Goal: Find specific page/section

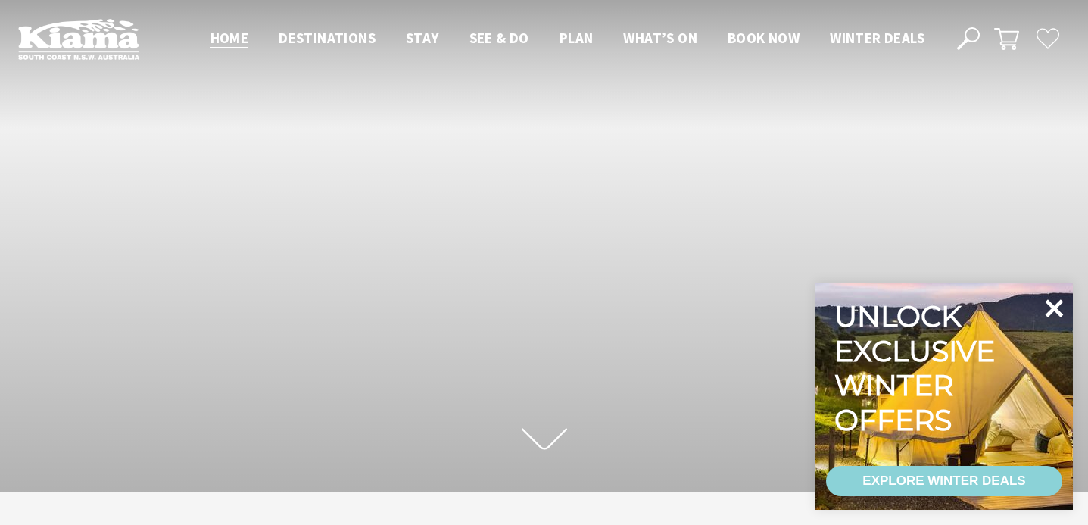
click at [1049, 313] on icon at bounding box center [1054, 308] width 18 height 18
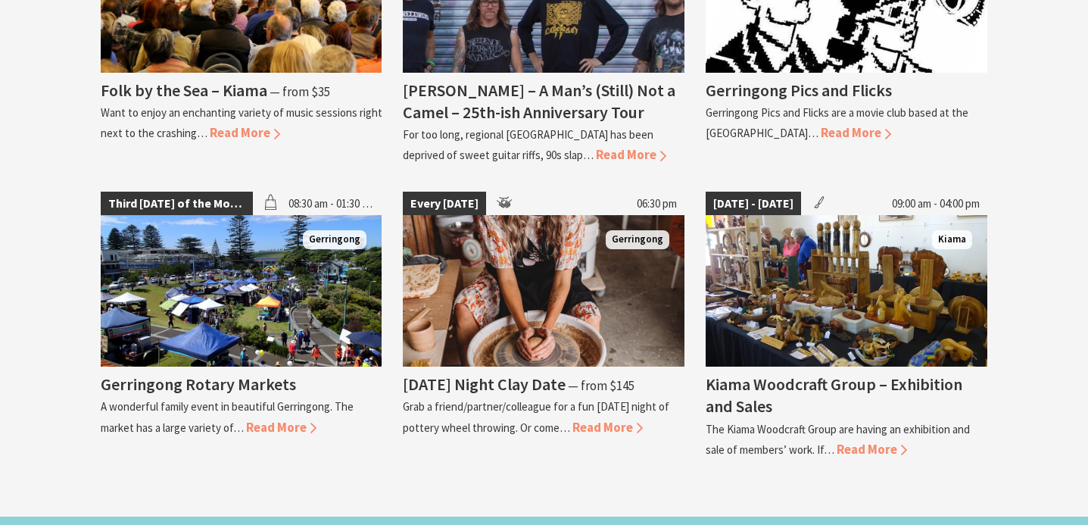
scroll to position [1751, 0]
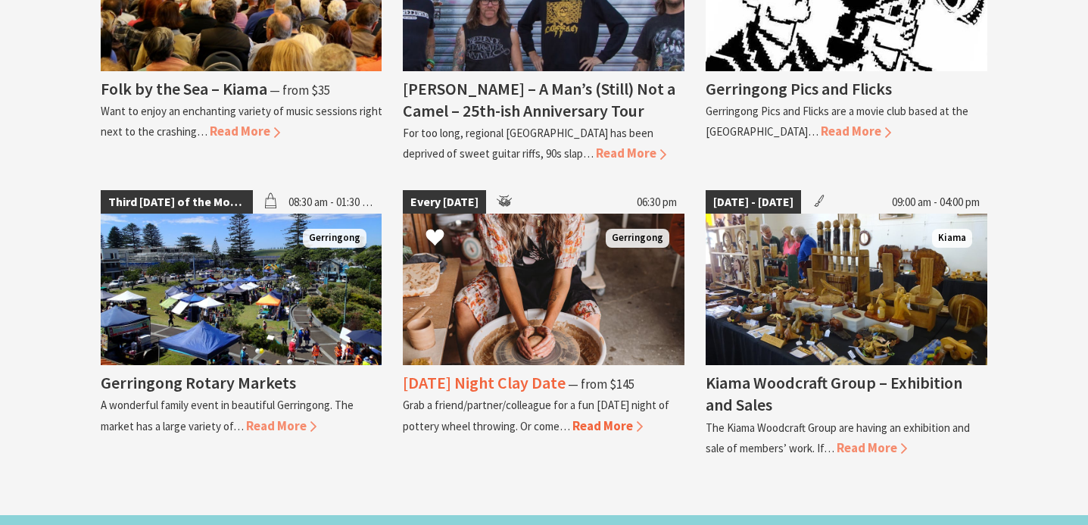
click at [553, 298] on img at bounding box center [544, 288] width 282 height 151
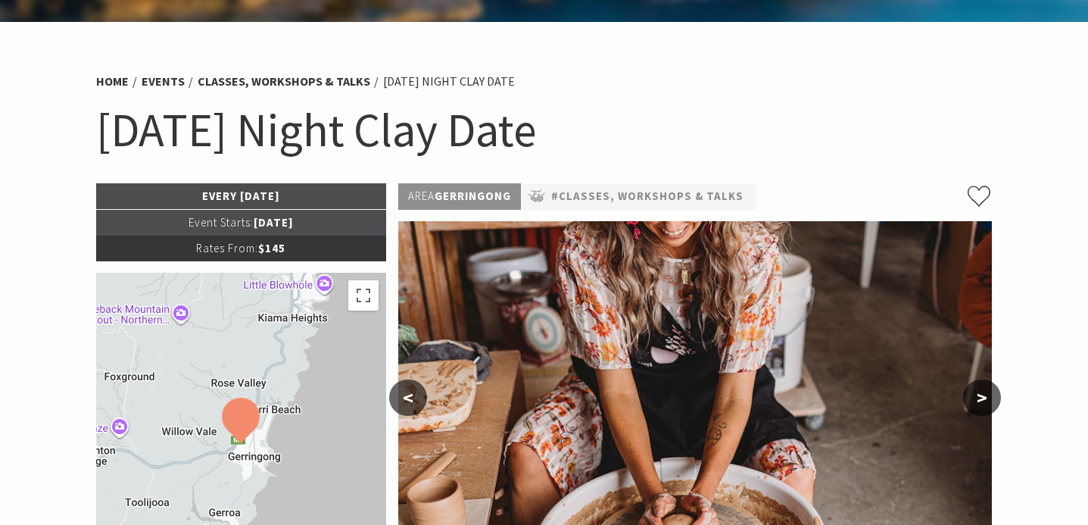
scroll to position [61, 0]
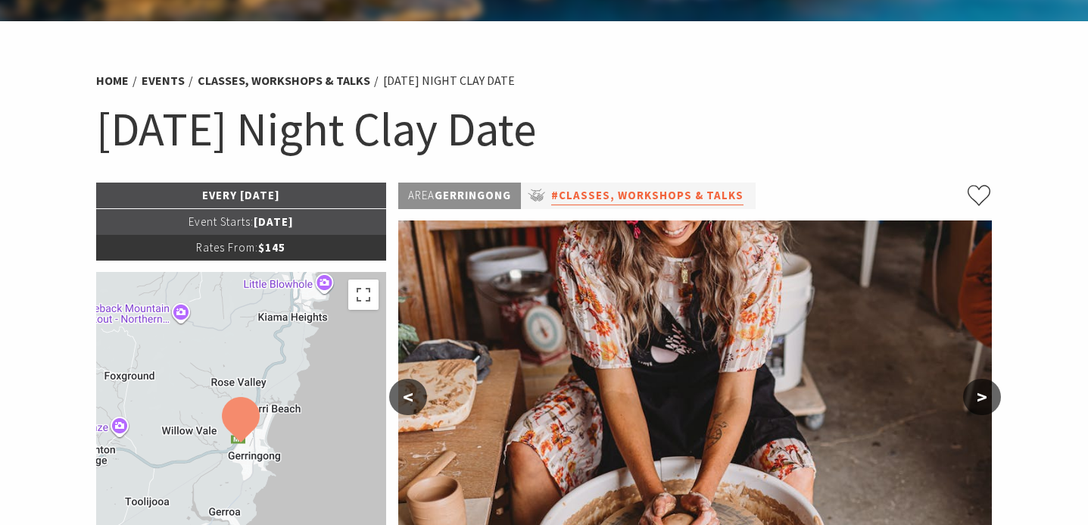
click at [696, 198] on link "#Classes, Workshops & Talks" at bounding box center [647, 195] width 192 height 19
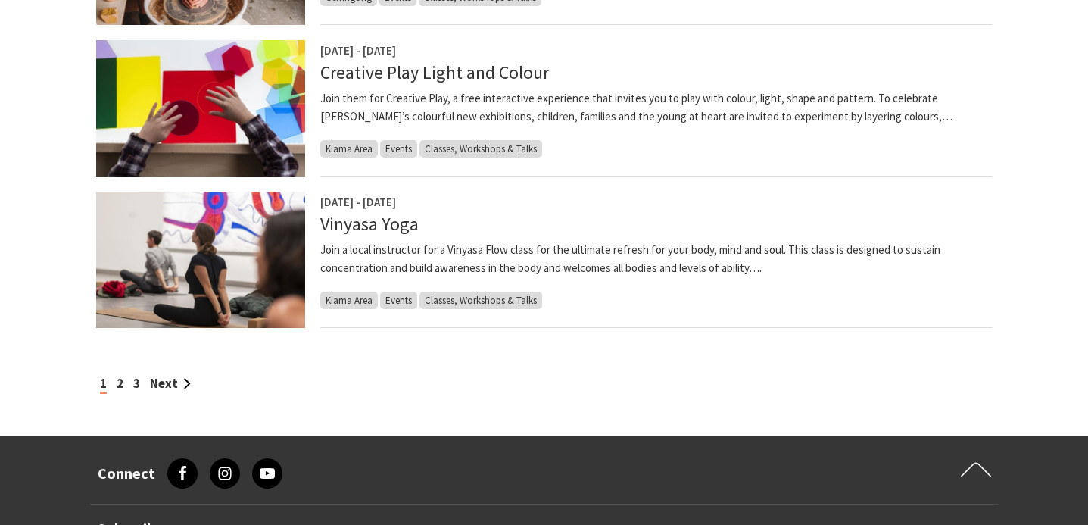
scroll to position [1331, 0]
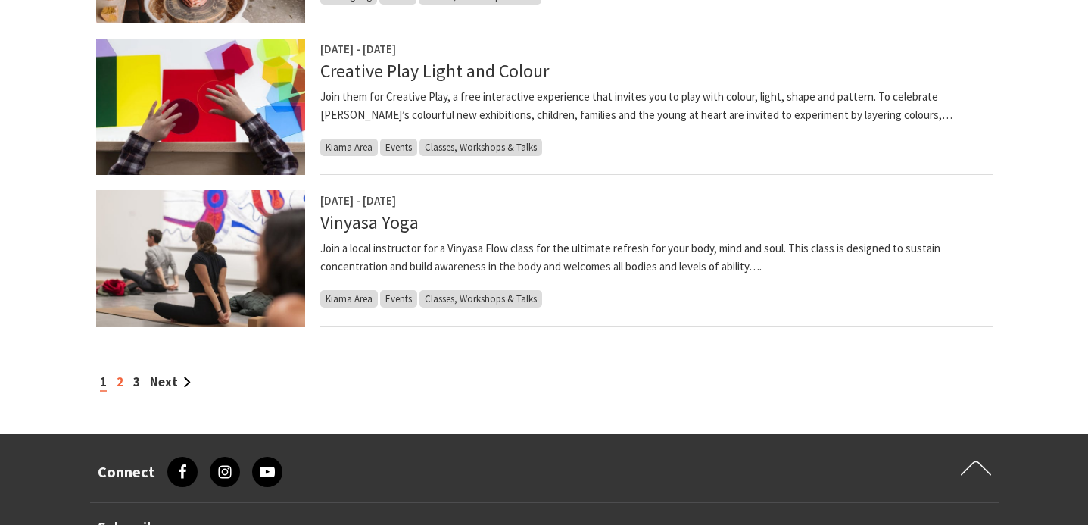
click at [121, 378] on link "2" at bounding box center [120, 381] width 7 height 17
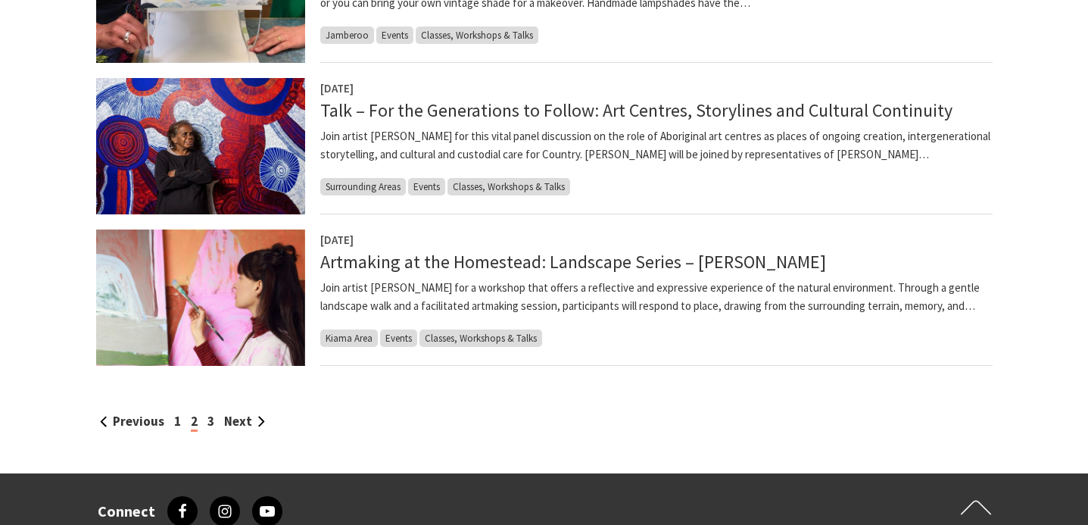
scroll to position [1295, 0]
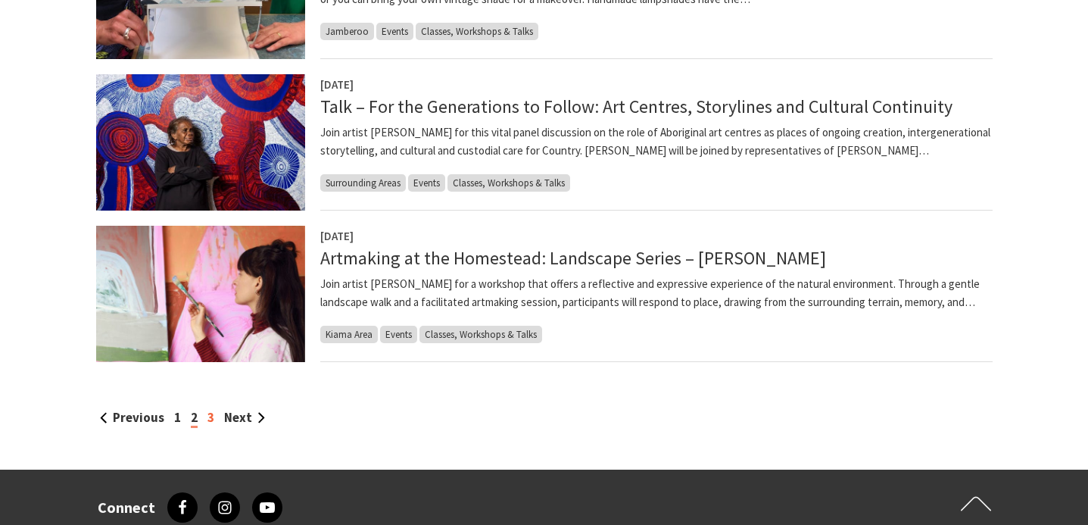
click at [207, 418] on link "3" at bounding box center [210, 417] width 7 height 17
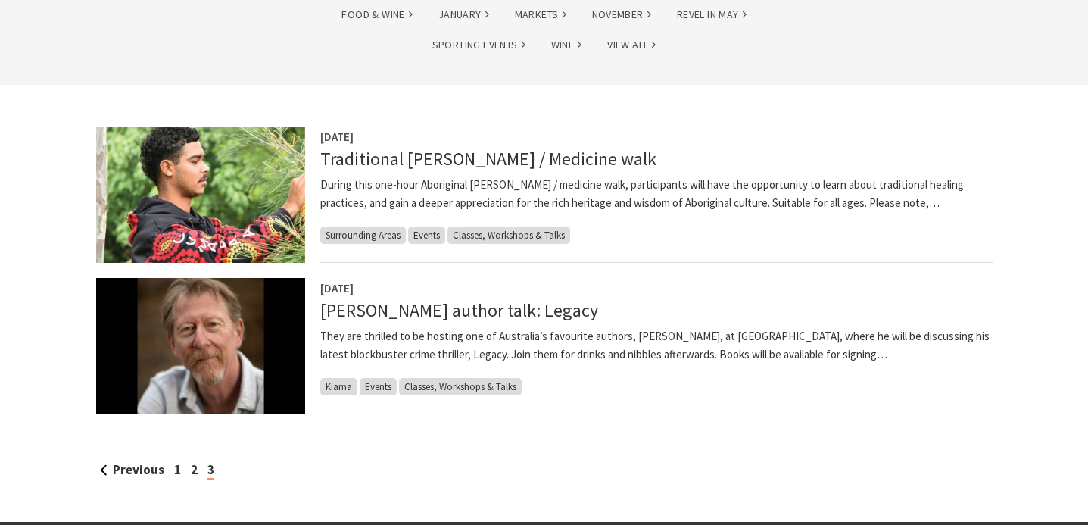
scroll to position [338, 0]
